Goal: Navigation & Orientation: Find specific page/section

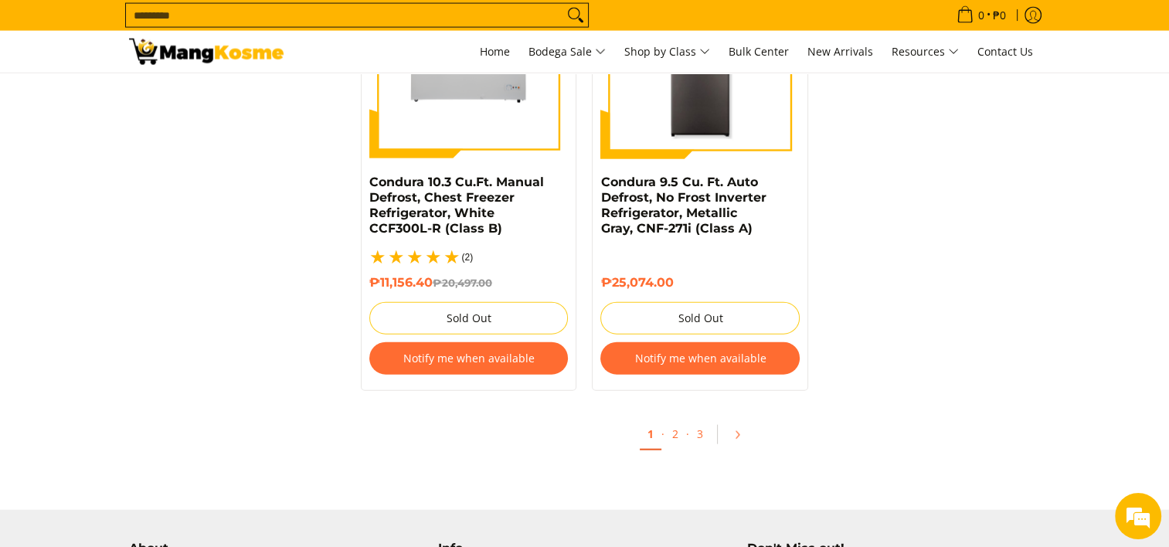
scroll to position [3363, 0]
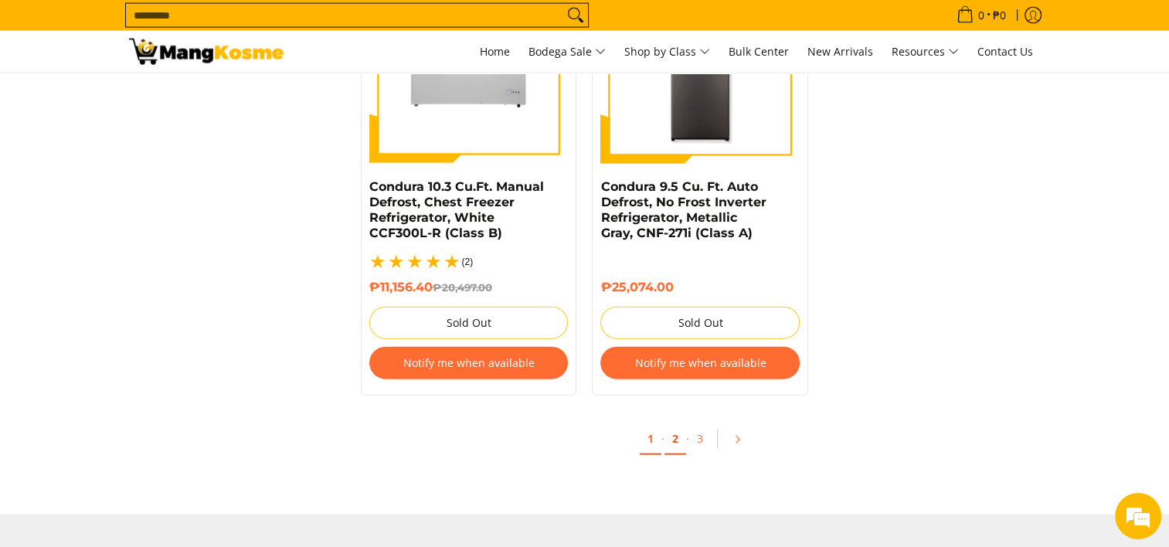
click at [677, 429] on link "2" at bounding box center [675, 439] width 22 height 32
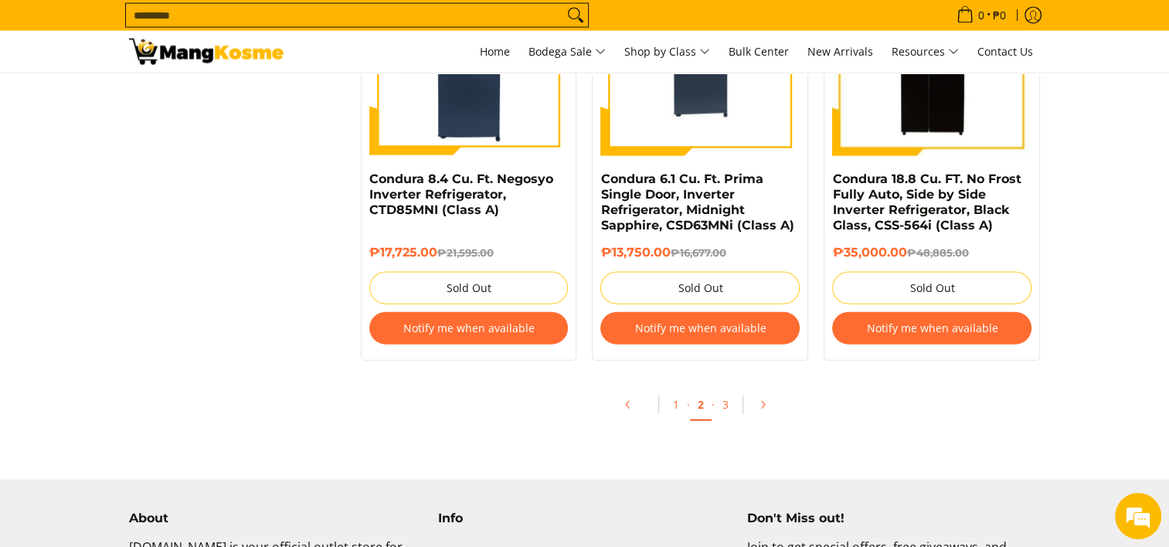
scroll to position [3398, 0]
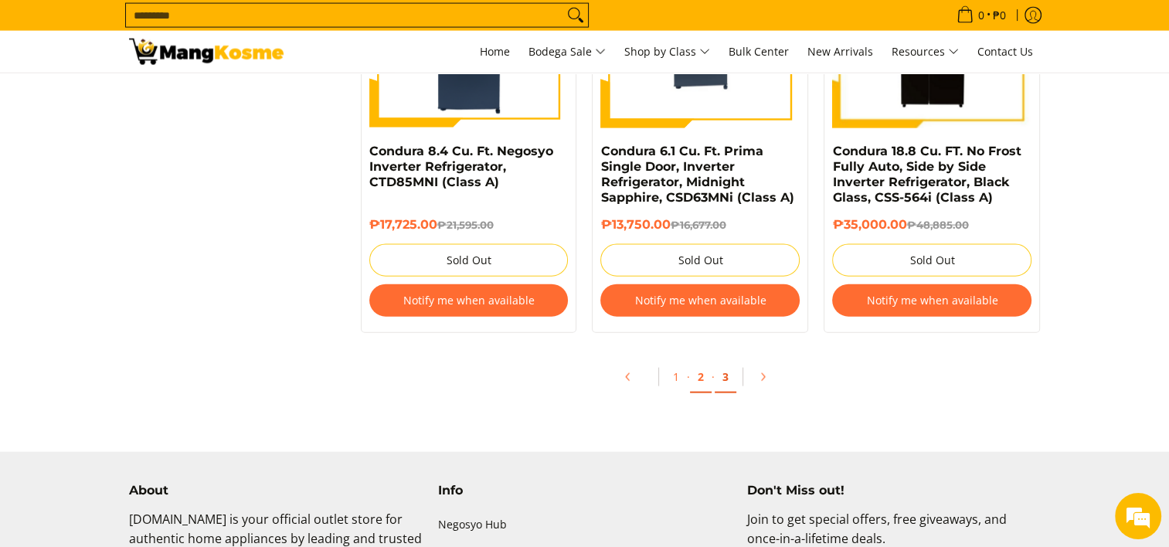
click at [722, 381] on link "3" at bounding box center [725, 377] width 22 height 32
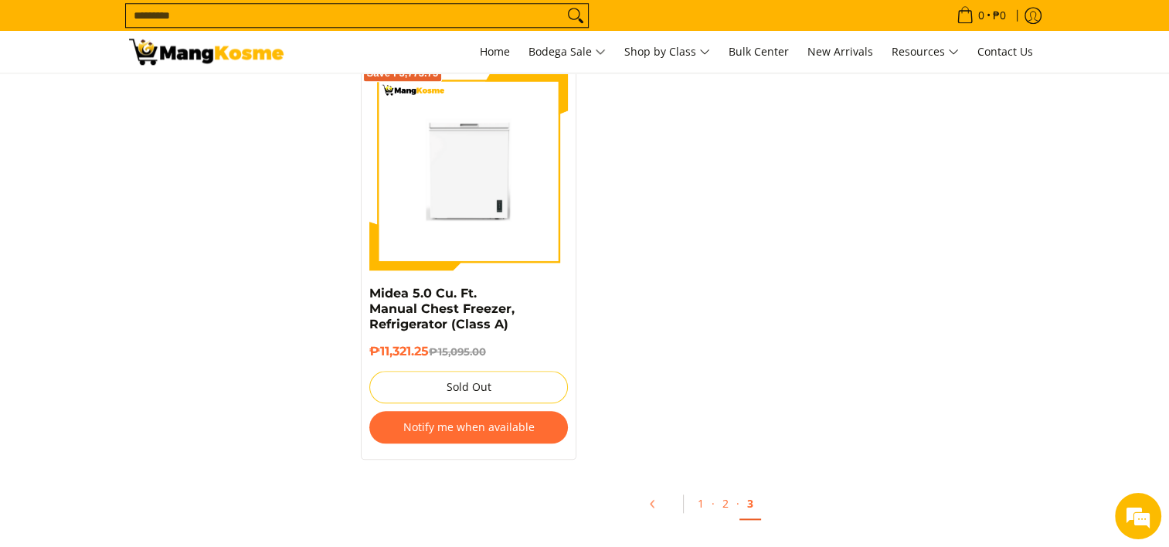
scroll to position [1699, 0]
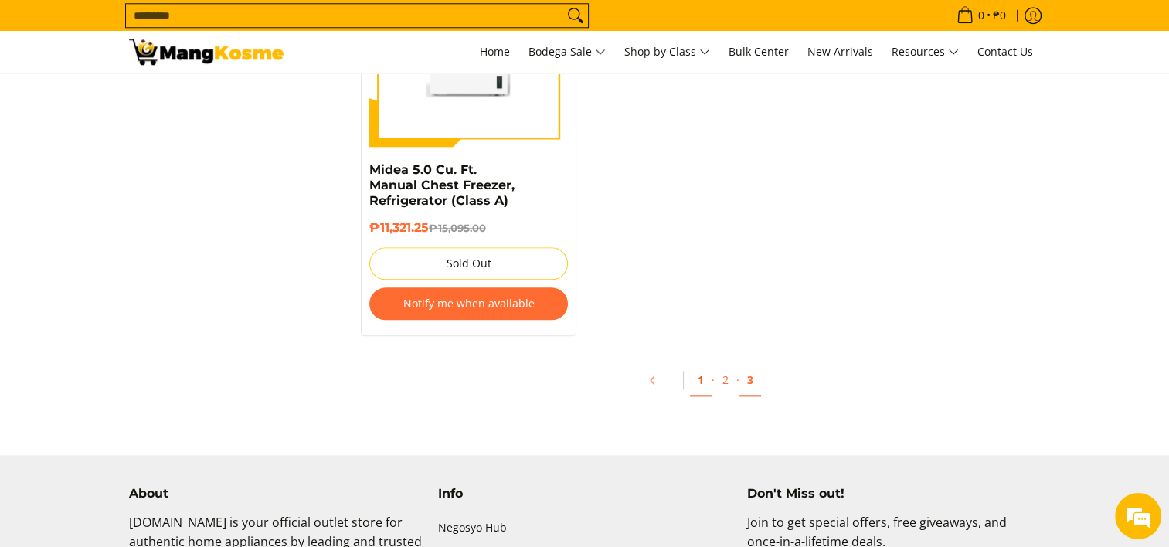
click at [706, 368] on link "1" at bounding box center [701, 381] width 22 height 32
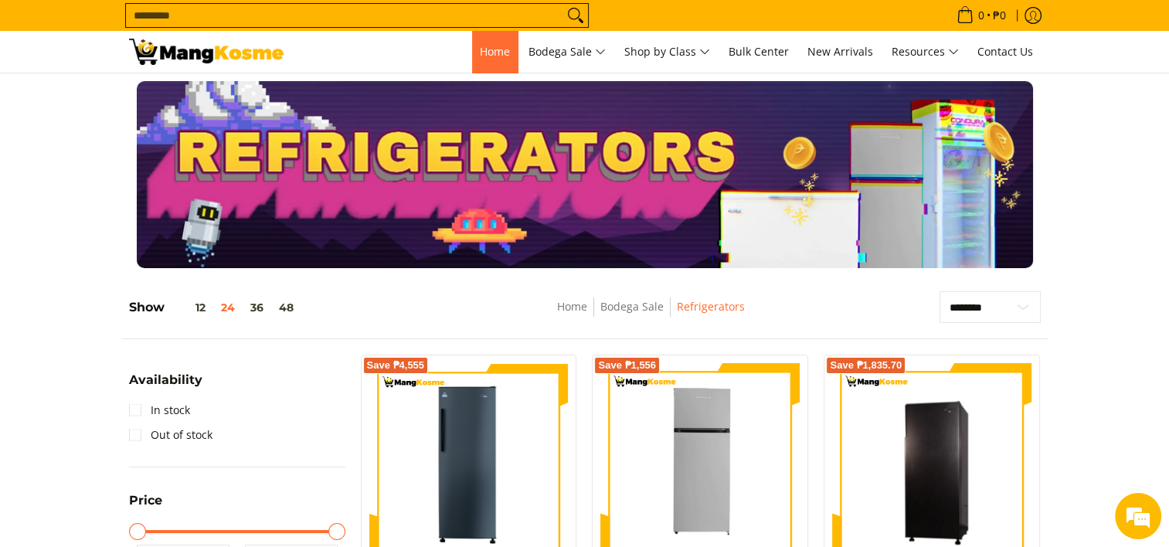
click at [502, 51] on span "Home" at bounding box center [495, 51] width 30 height 15
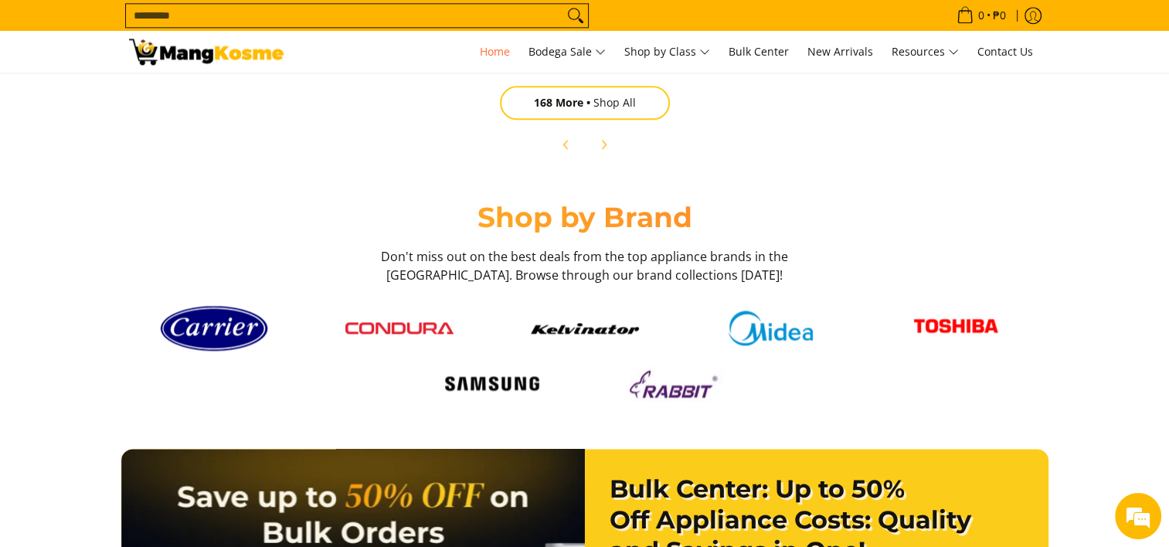
scroll to position [0, 614]
